Goal: Check status: Check status

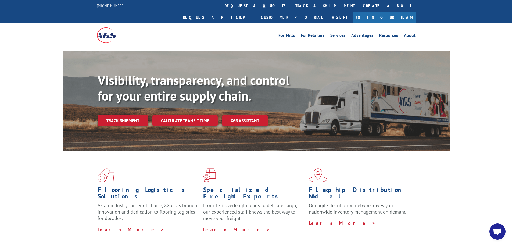
click at [291, 4] on link "track a shipment" at bounding box center [324, 6] width 67 height 12
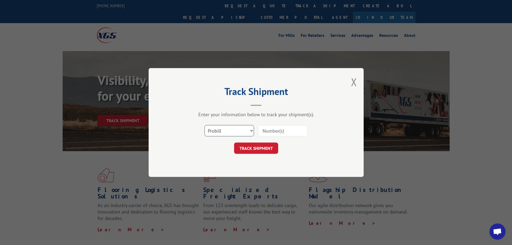
click at [247, 133] on select "Select category... Probill BOL PO" at bounding box center [228, 130] width 49 height 11
select select "bol"
click at [204, 125] on select "Select category... Probill BOL PO" at bounding box center [228, 130] width 49 height 11
click at [267, 131] on input at bounding box center [282, 130] width 49 height 11
type input "B113812"
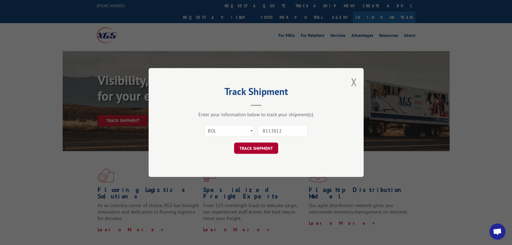
click at [265, 148] on button "TRACK SHIPMENT" at bounding box center [256, 147] width 44 height 11
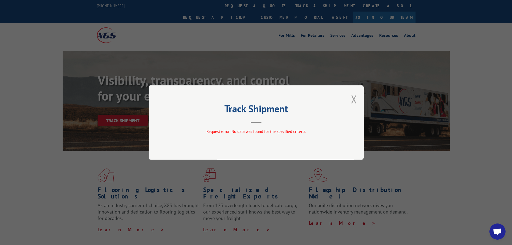
click at [354, 99] on button "Close modal" at bounding box center [354, 99] width 6 height 14
